Goal: Task Accomplishment & Management: Complete application form

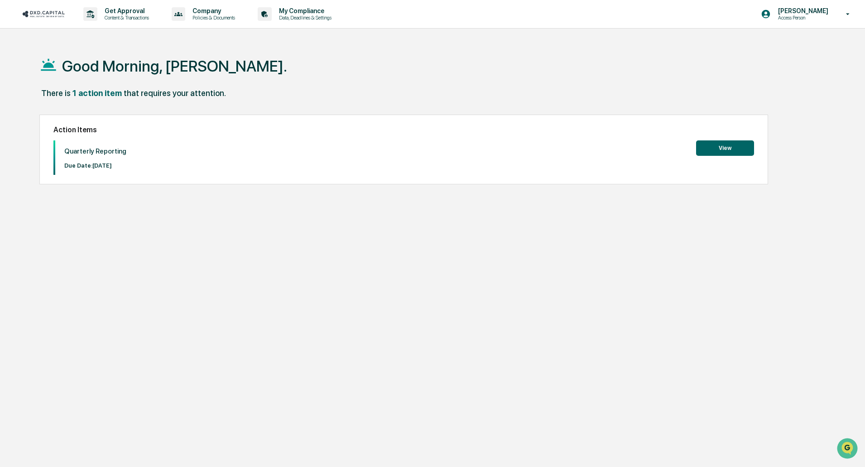
click at [718, 139] on div "Action Items Quarterly Reporting Due Date: [DATE] View" at bounding box center [403, 150] width 729 height 70
click at [715, 145] on button "View" at bounding box center [725, 147] width 58 height 15
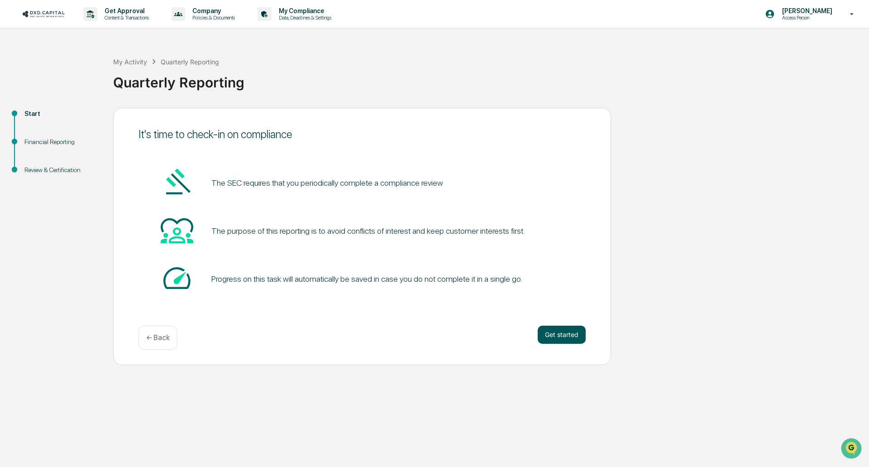
click at [585, 337] on button "Get started" at bounding box center [562, 335] width 48 height 18
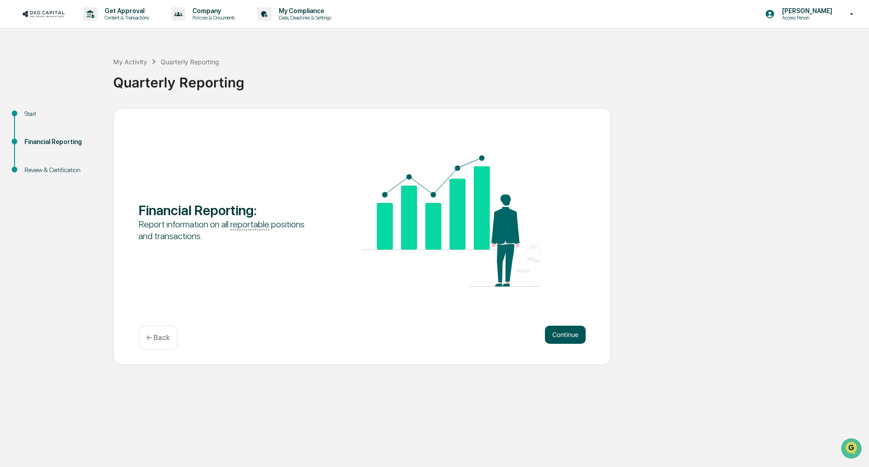
click at [556, 343] on button "Continue" at bounding box center [565, 335] width 41 height 18
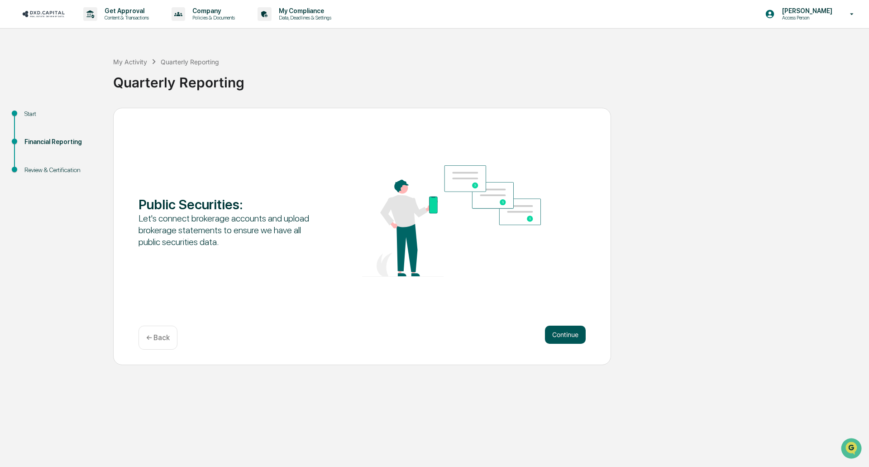
click at [560, 340] on button "Continue" at bounding box center [565, 335] width 41 height 18
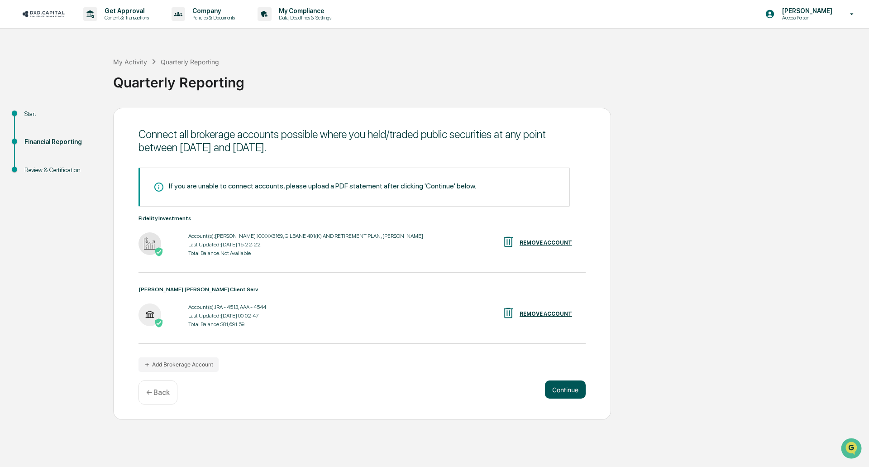
click at [571, 392] on button "Continue" at bounding box center [565, 389] width 41 height 18
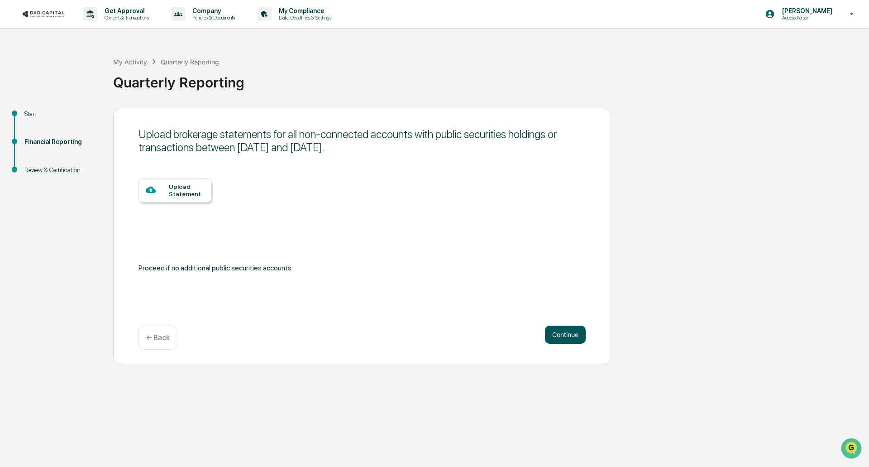
click at [560, 338] on button "Continue" at bounding box center [565, 335] width 41 height 18
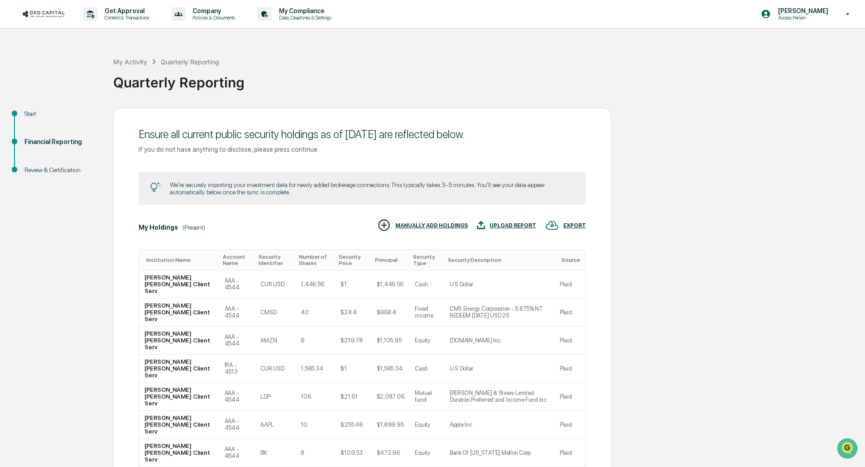
click at [561, 326] on td "Plaid" at bounding box center [569, 340] width 31 height 28
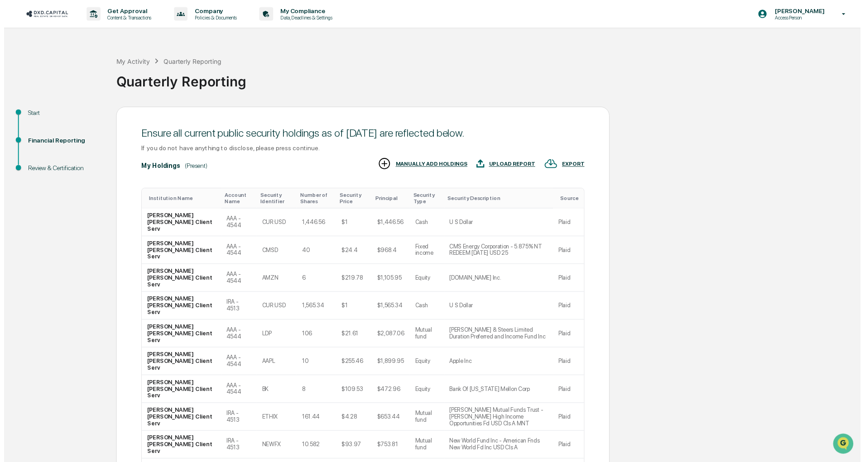
scroll to position [35, 0]
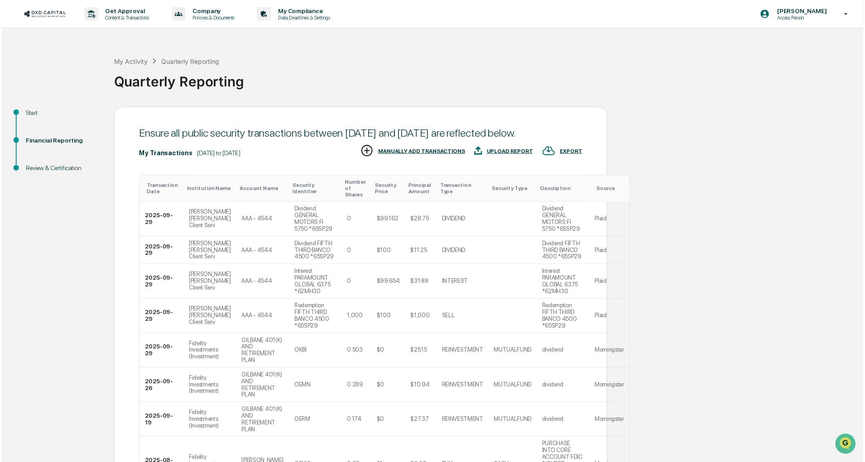
scroll to position [245, 0]
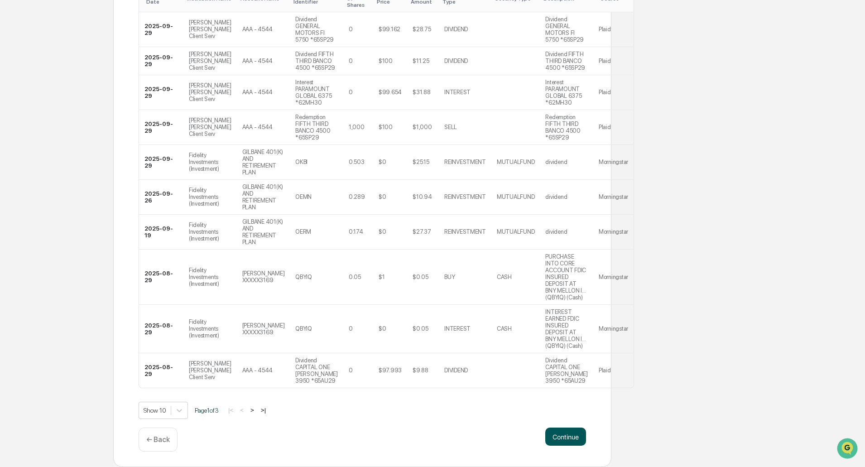
click at [557, 432] on button "Continue" at bounding box center [565, 436] width 41 height 18
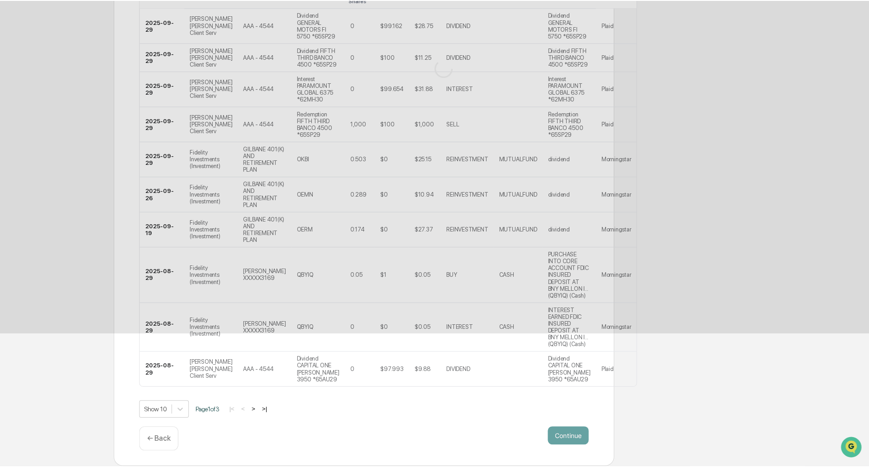
scroll to position [0, 0]
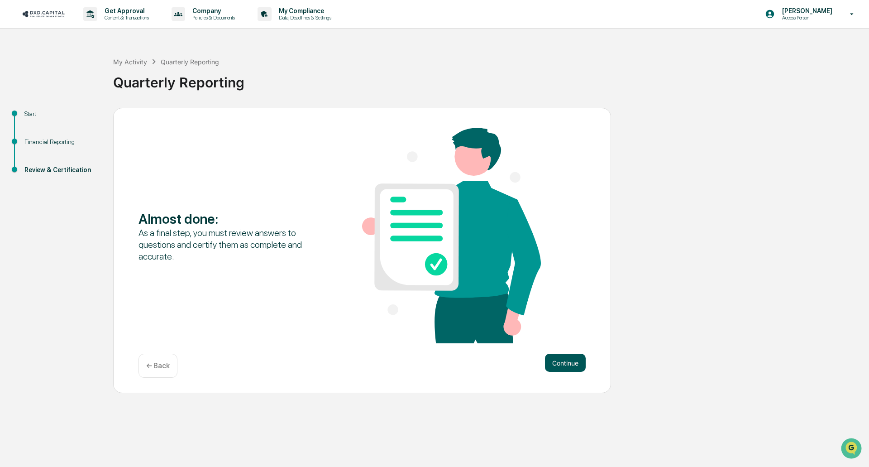
click at [575, 363] on button "Continue" at bounding box center [565, 363] width 41 height 18
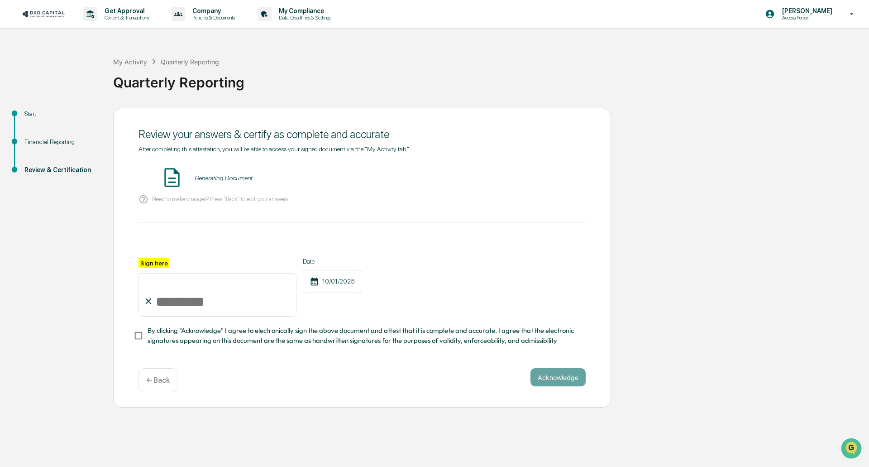
click at [253, 308] on input "Sign here" at bounding box center [218, 294] width 158 height 43
type input "**********"
click at [566, 381] on button "Acknowledge" at bounding box center [558, 377] width 55 height 18
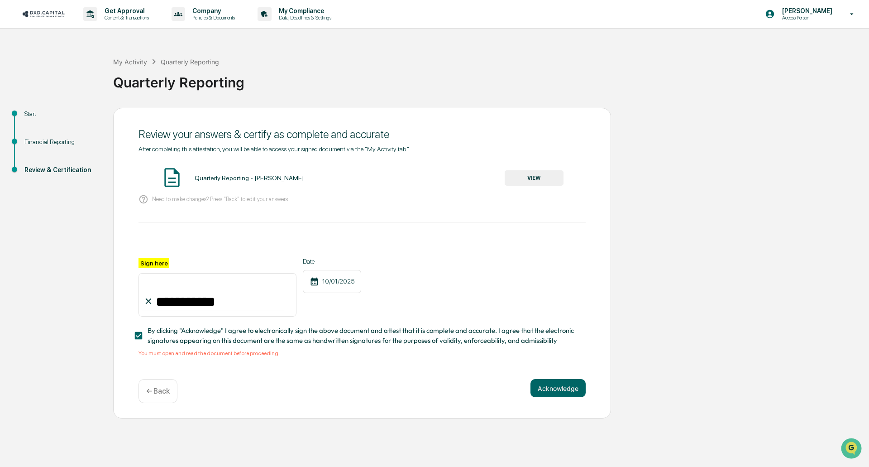
click at [532, 189] on div "Quarterly Reporting - [PERSON_NAME] VIEW" at bounding box center [362, 178] width 447 height 24
click at [538, 170] on div "Quarterly Reporting - [PERSON_NAME] VIEW" at bounding box center [362, 178] width 447 height 24
click at [539, 178] on button "VIEW" at bounding box center [534, 177] width 59 height 15
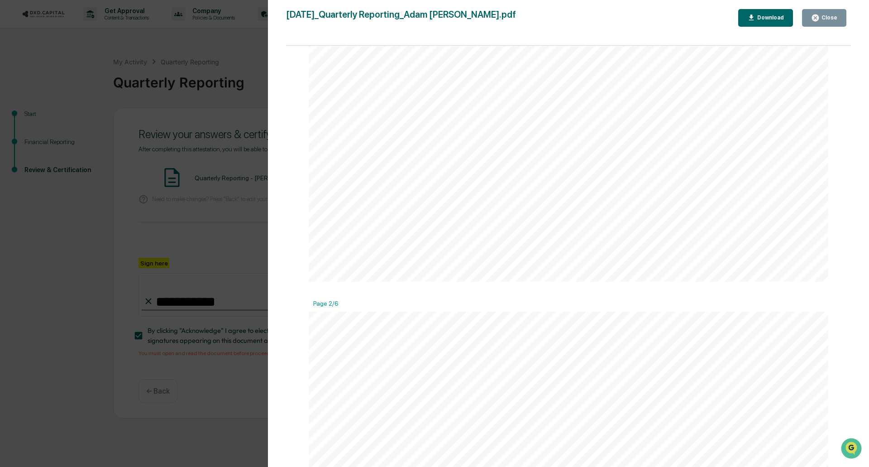
scroll to position [860, 0]
click at [765, 19] on div "Download" at bounding box center [770, 17] width 29 height 6
click at [820, 22] on button "Close" at bounding box center [824, 18] width 44 height 18
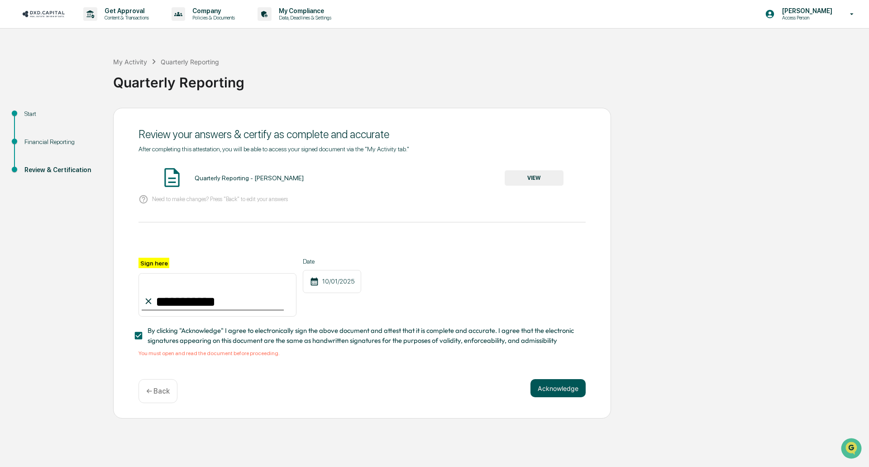
click at [566, 395] on button "Acknowledge" at bounding box center [558, 388] width 55 height 18
